Goal: Task Accomplishment & Management: Complete application form

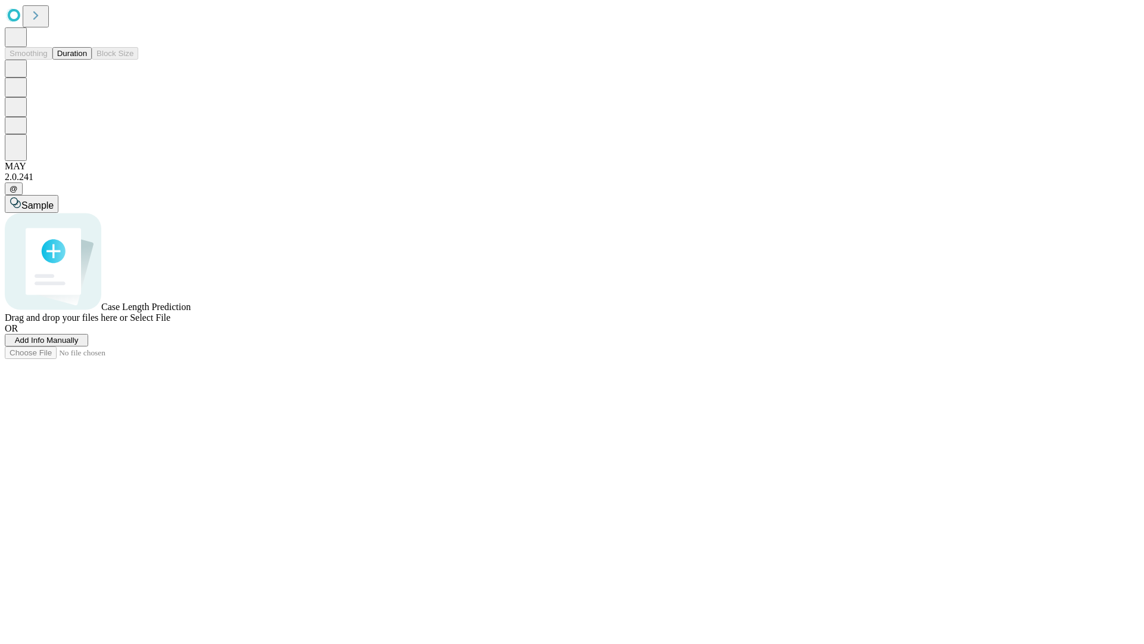
click at [79, 345] on span "Add Info Manually" at bounding box center [47, 340] width 64 height 9
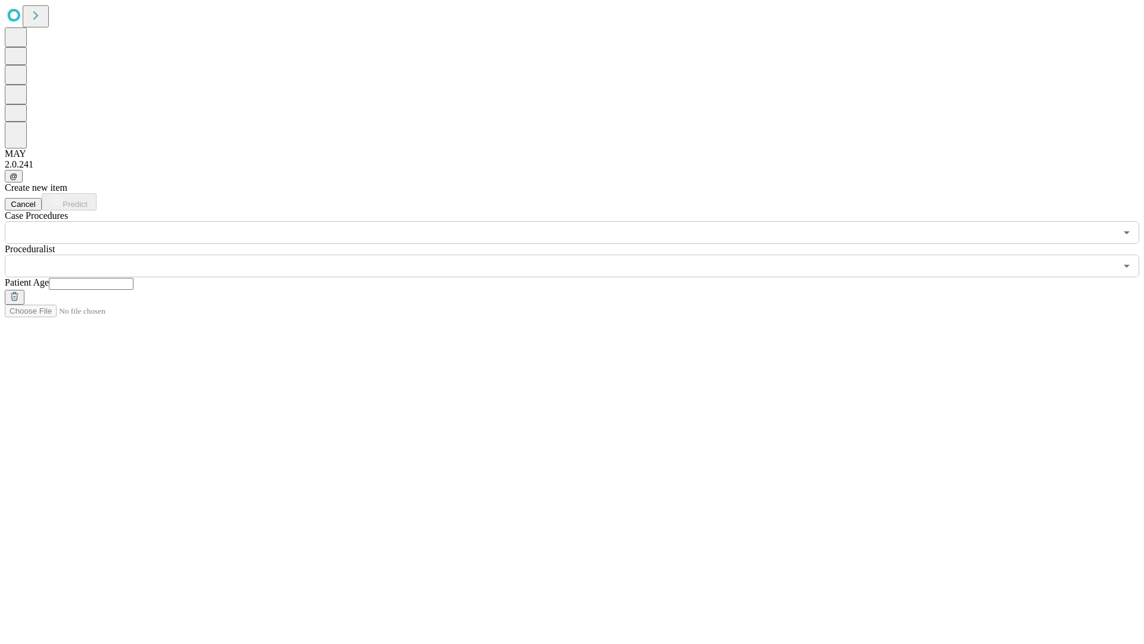
click at [134, 278] on input "text" at bounding box center [91, 284] width 85 height 12
type input "**"
click at [581, 255] on input "text" at bounding box center [561, 266] width 1112 height 23
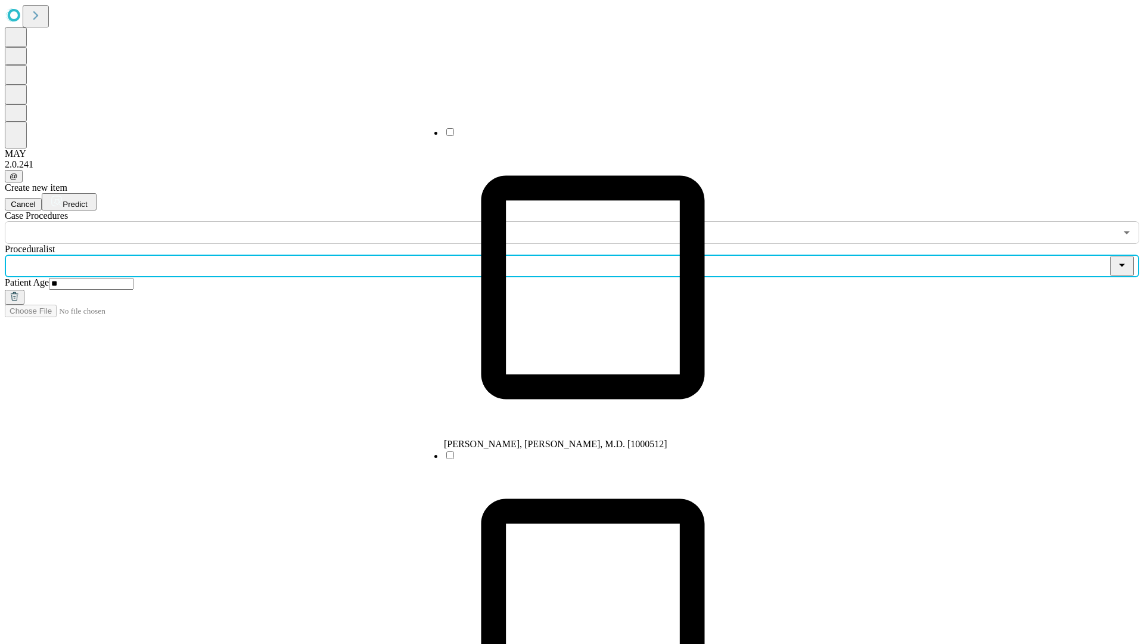
click at [581, 136] on li "[PERSON_NAME], [PERSON_NAME], M.D. [1000512]" at bounding box center [593, 287] width 298 height 323
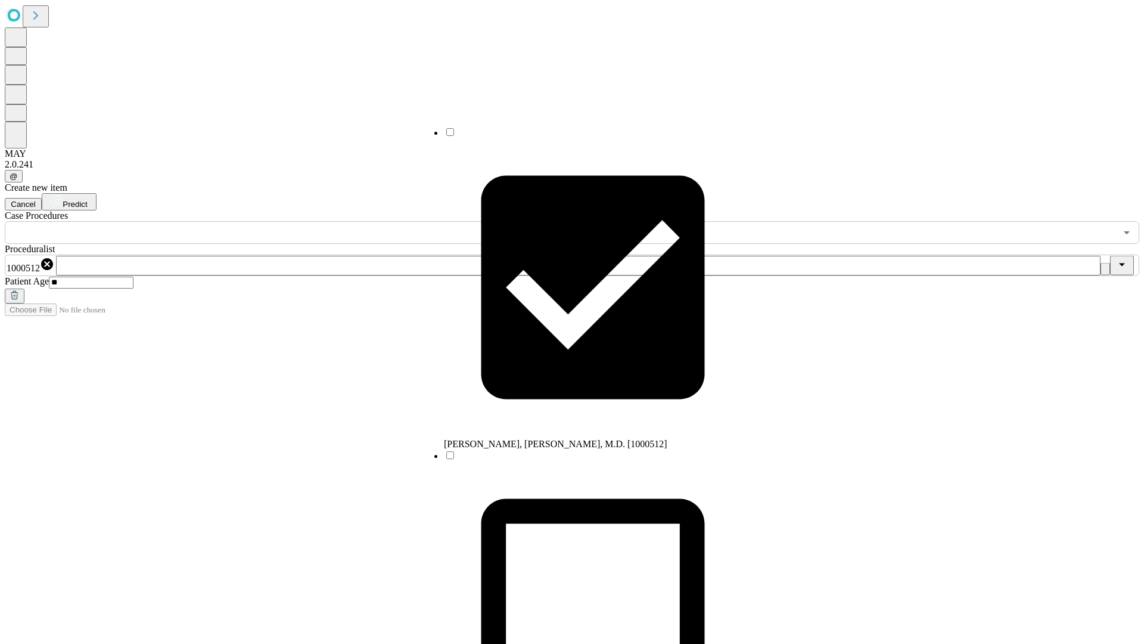
click at [250, 221] on input "text" at bounding box center [561, 232] width 1112 height 23
